Goal: Task Accomplishment & Management: Use online tool/utility

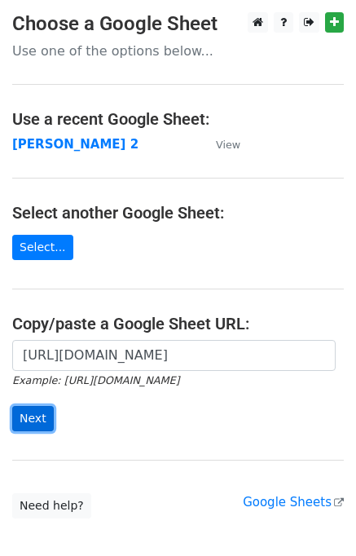
click at [29, 418] on input "Next" at bounding box center [33, 418] width 42 height 25
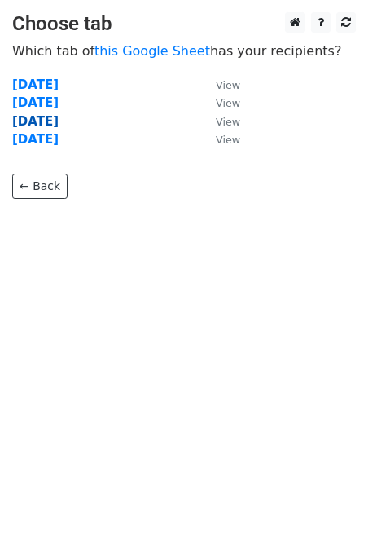
click at [42, 120] on strong "[DATE]" at bounding box center [35, 121] width 46 height 15
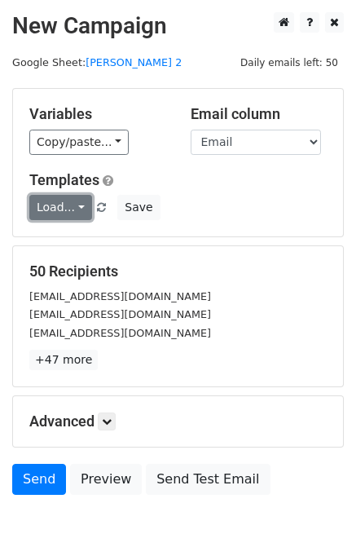
click at [43, 209] on link "Load..." at bounding box center [60, 207] width 63 height 25
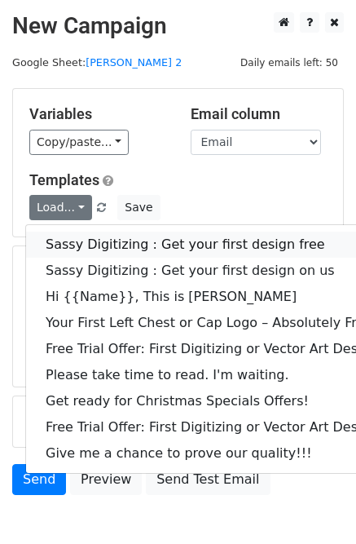
click at [91, 246] on link "Sassy Digitizing : Get your first design free" at bounding box center [234, 244] width 417 height 26
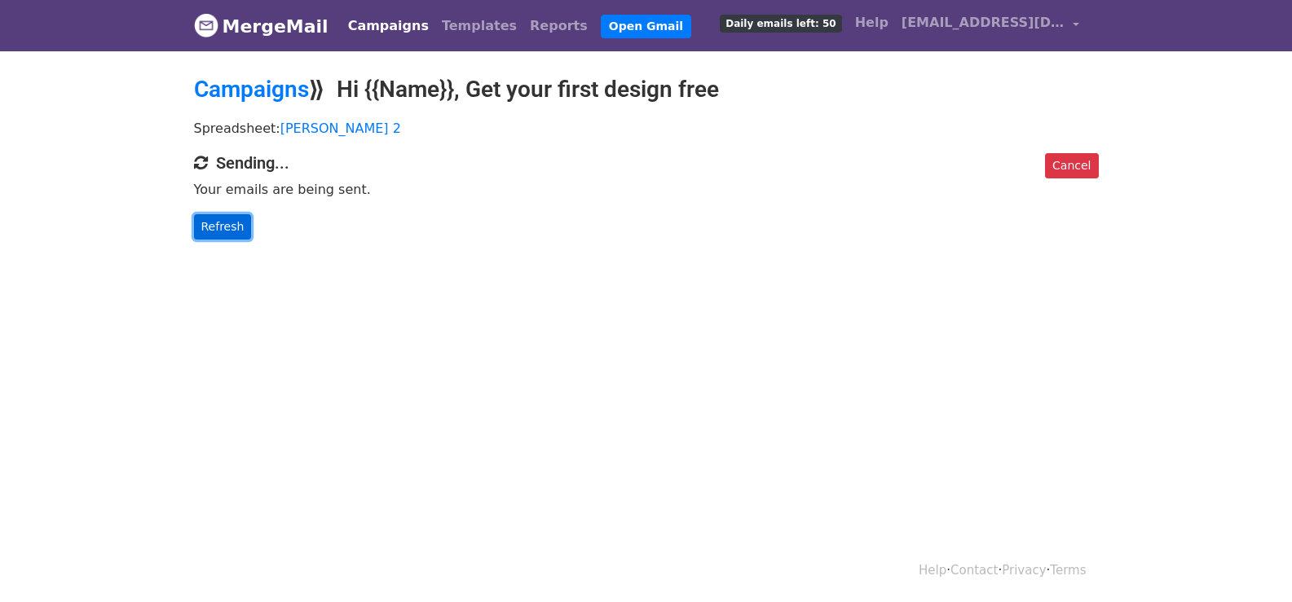
click at [215, 228] on link "Refresh" at bounding box center [223, 226] width 58 height 25
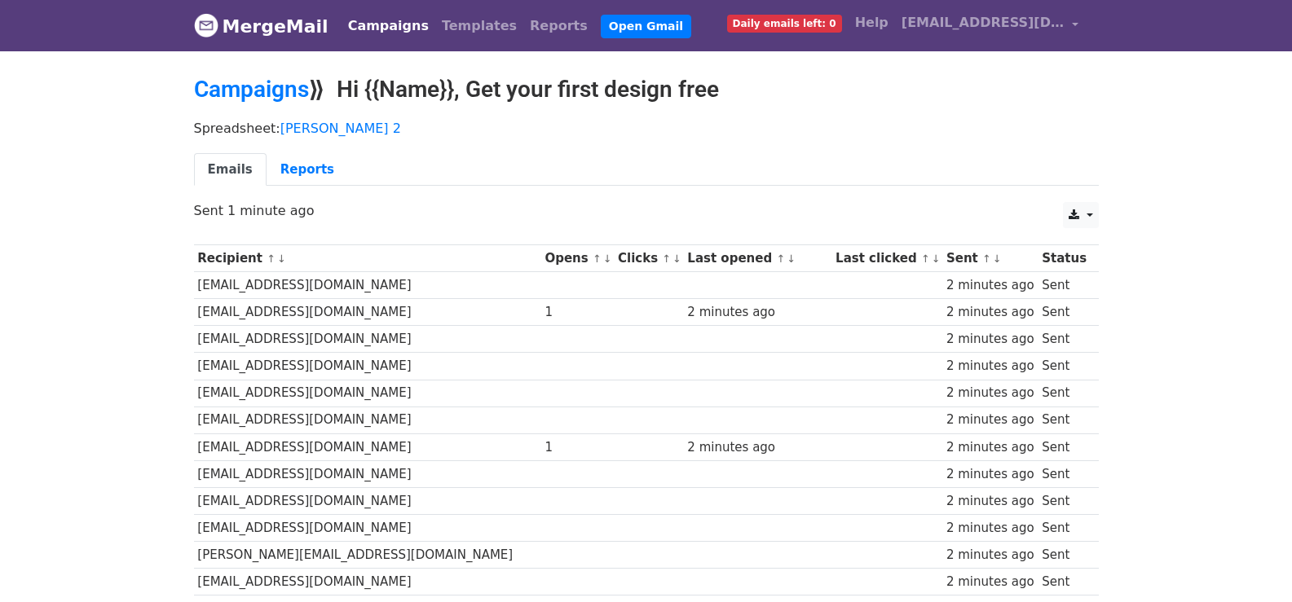
drag, startPoint x: 1090, startPoint y: 25, endPoint x: 921, endPoint y: 95, distance: 182.4
click at [921, 95] on h2 "Campaigns ⟫ Hi {{Name}}, Get your first design free" at bounding box center [646, 90] width 905 height 28
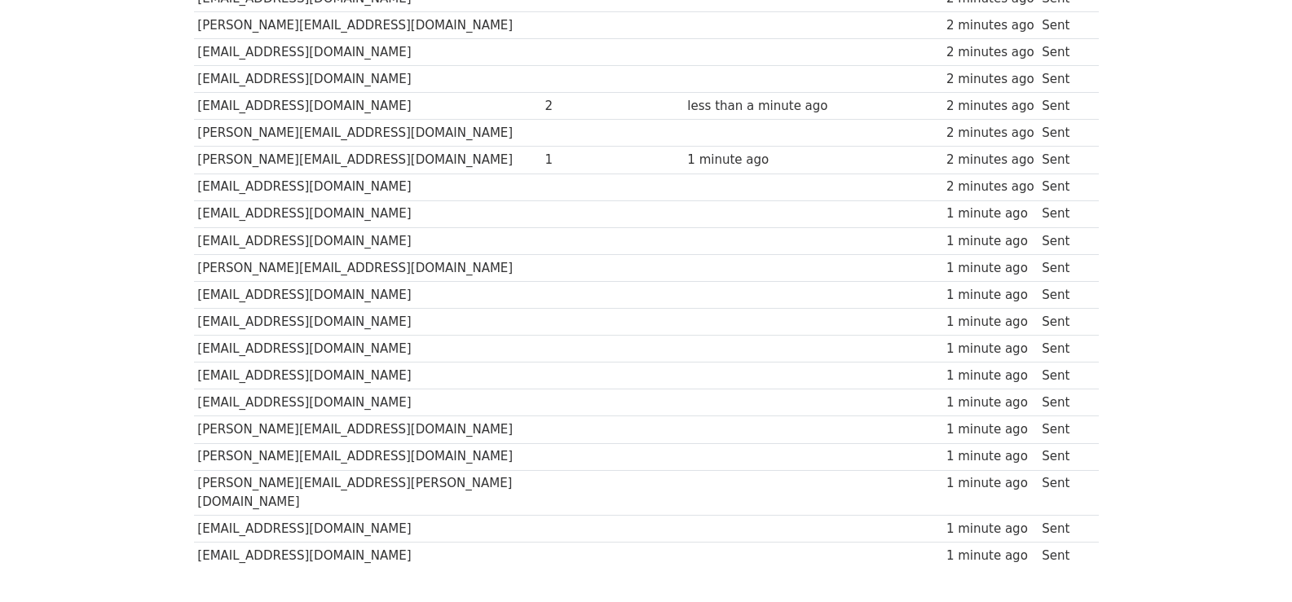
scroll to position [1162, 0]
